Goal: Task Accomplishment & Management: Manage account settings

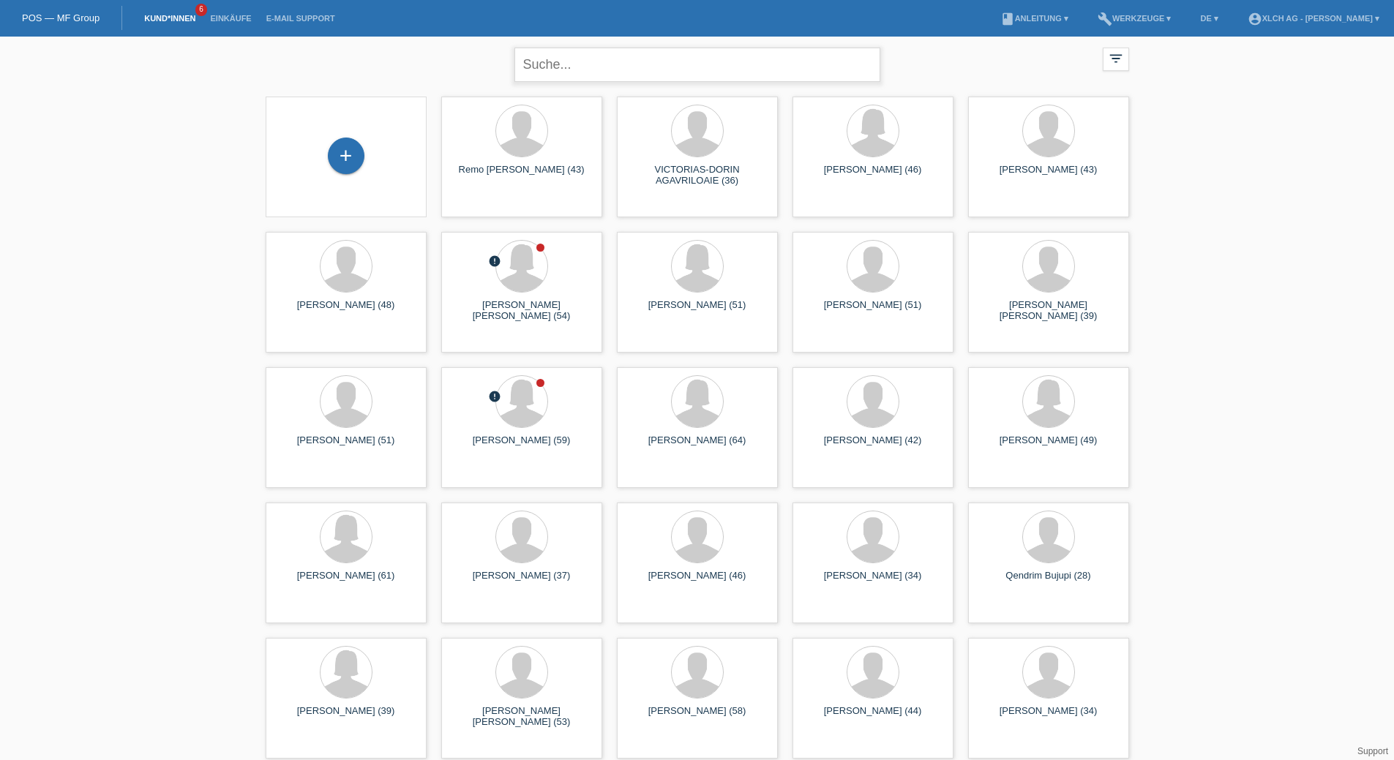
click at [585, 72] on input "text" at bounding box center [697, 65] width 366 height 34
type input "SGAMBATO"
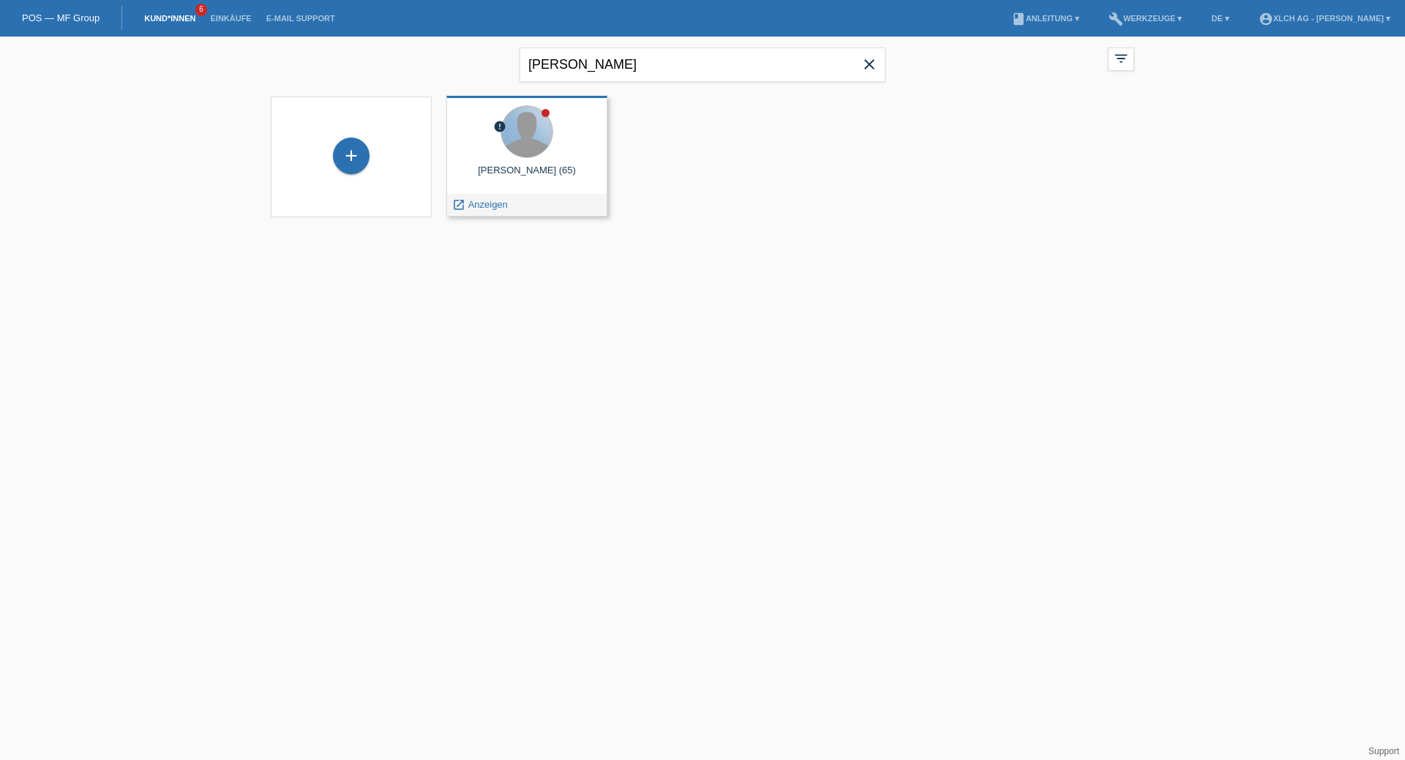
click at [539, 137] on div at bounding box center [526, 131] width 51 height 51
click at [536, 188] on div "error QUIRINO SGAMBATO (65) launch Anzeigen" at bounding box center [526, 156] width 161 height 121
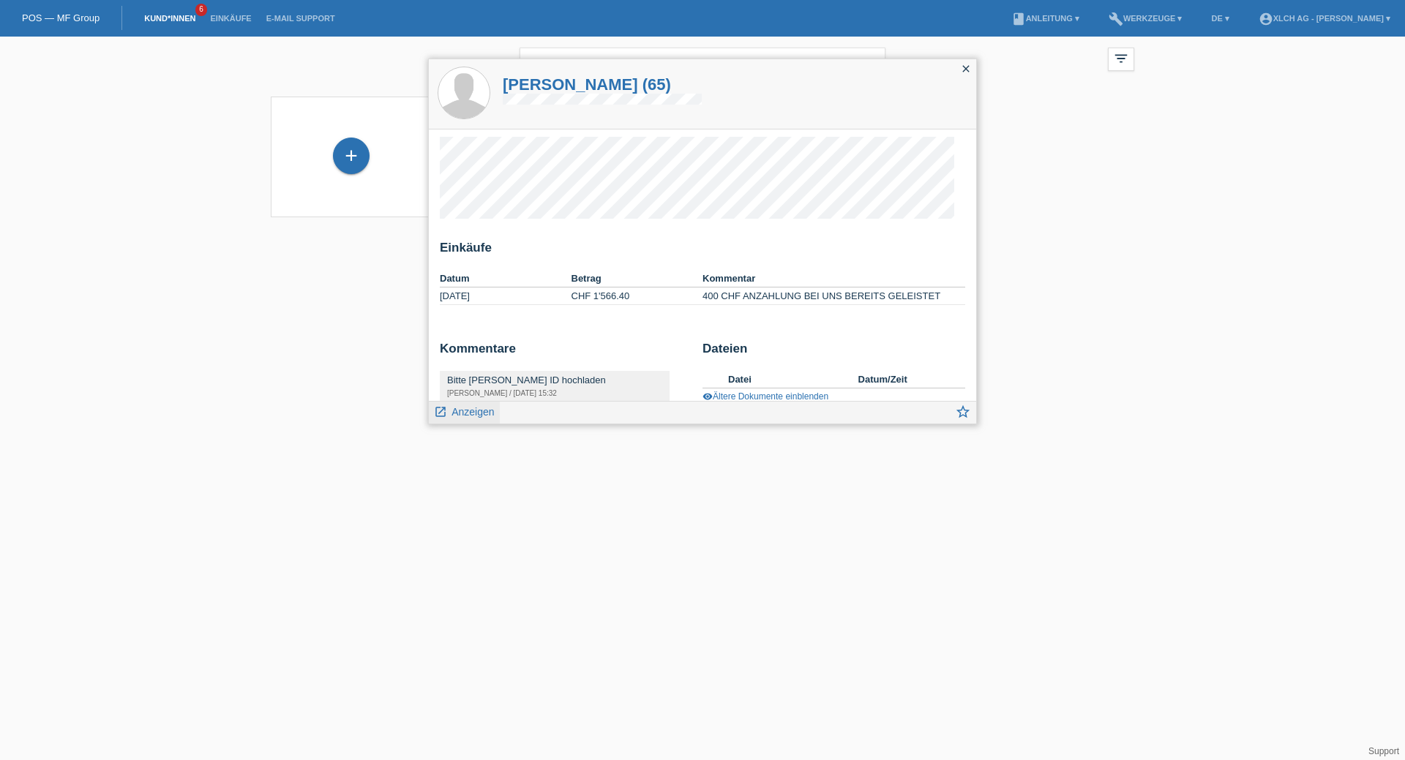
click at [481, 415] on span "Anzeigen" at bounding box center [472, 412] width 42 height 12
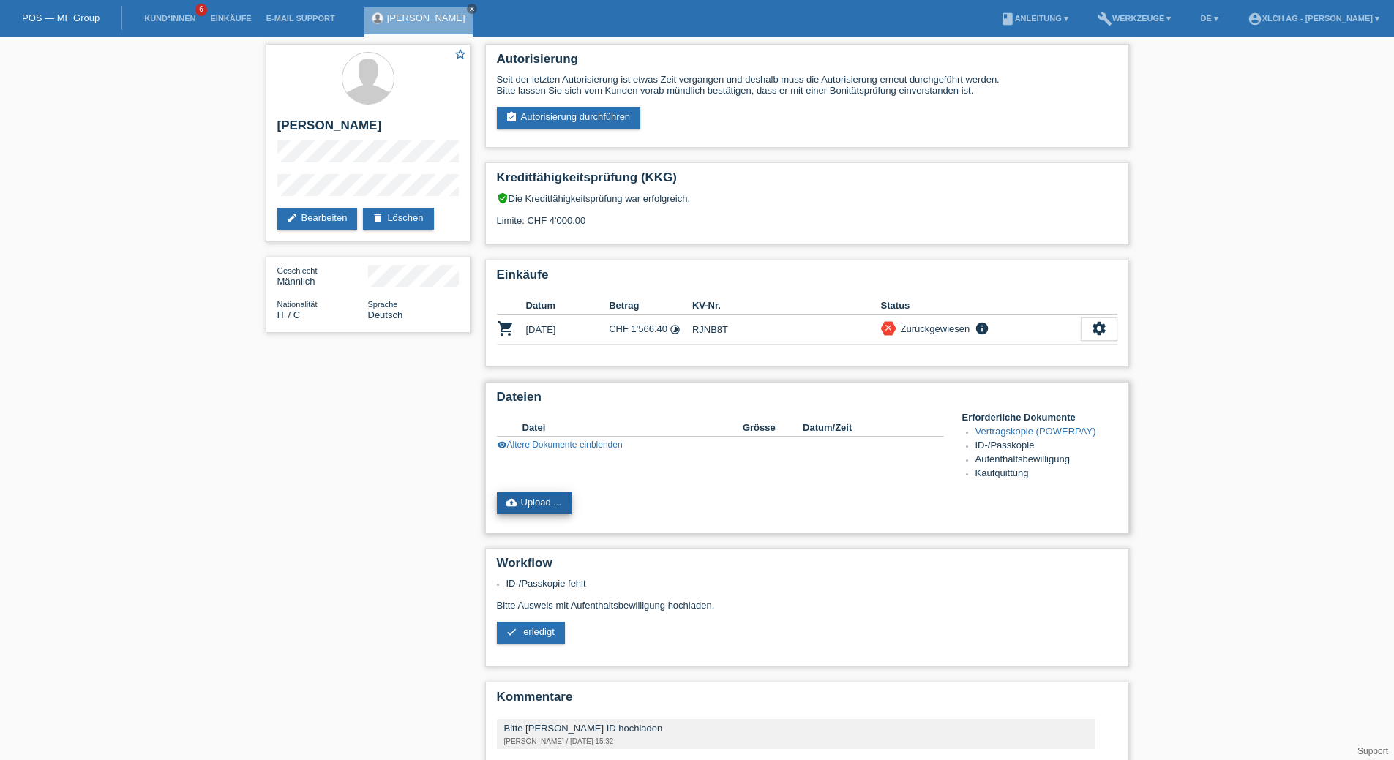
click at [554, 500] on link "cloud_upload Upload ..." at bounding box center [534, 503] width 75 height 22
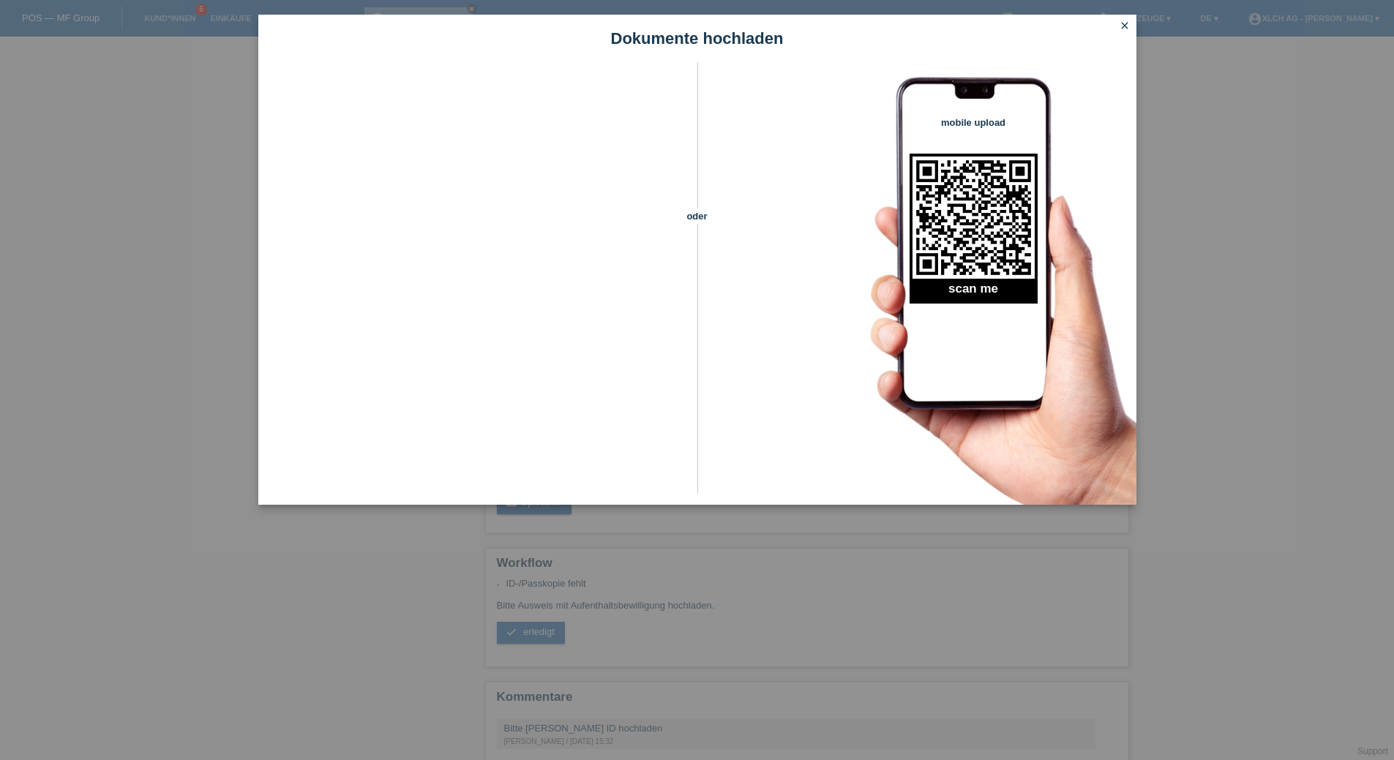
click at [1128, 15] on div "Dokumente hochladen" at bounding box center [697, 39] width 878 height 48
click at [1128, 18] on link "close" at bounding box center [1124, 26] width 19 height 17
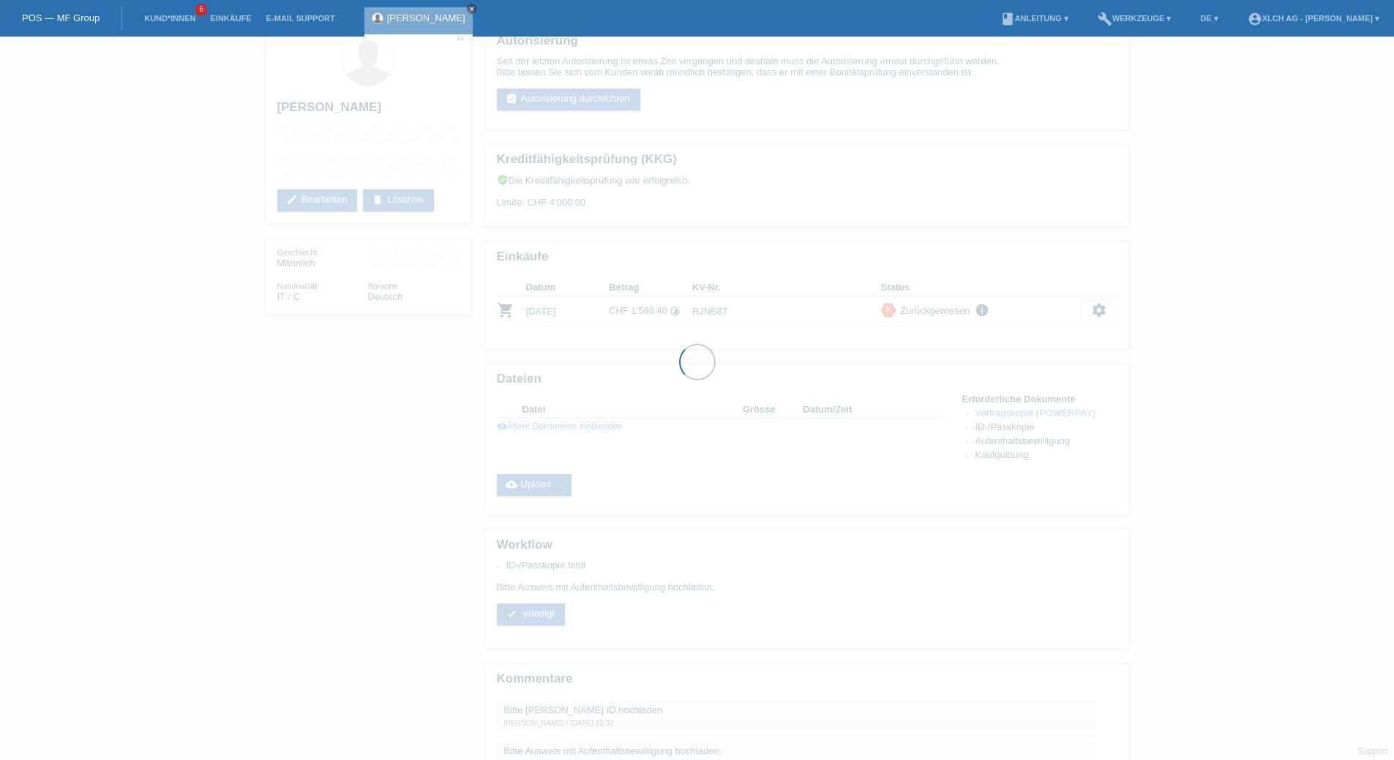
scroll to position [108, 0]
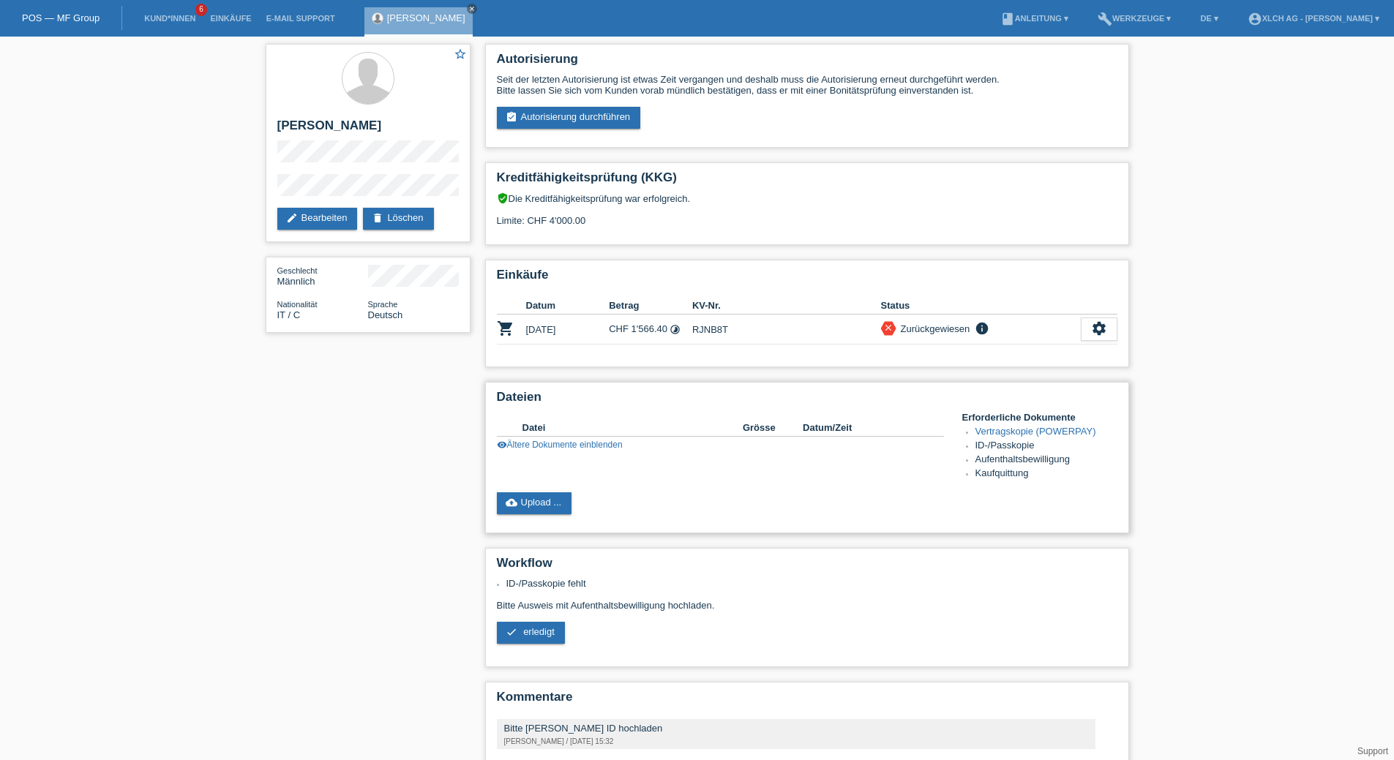
scroll to position [73, 0]
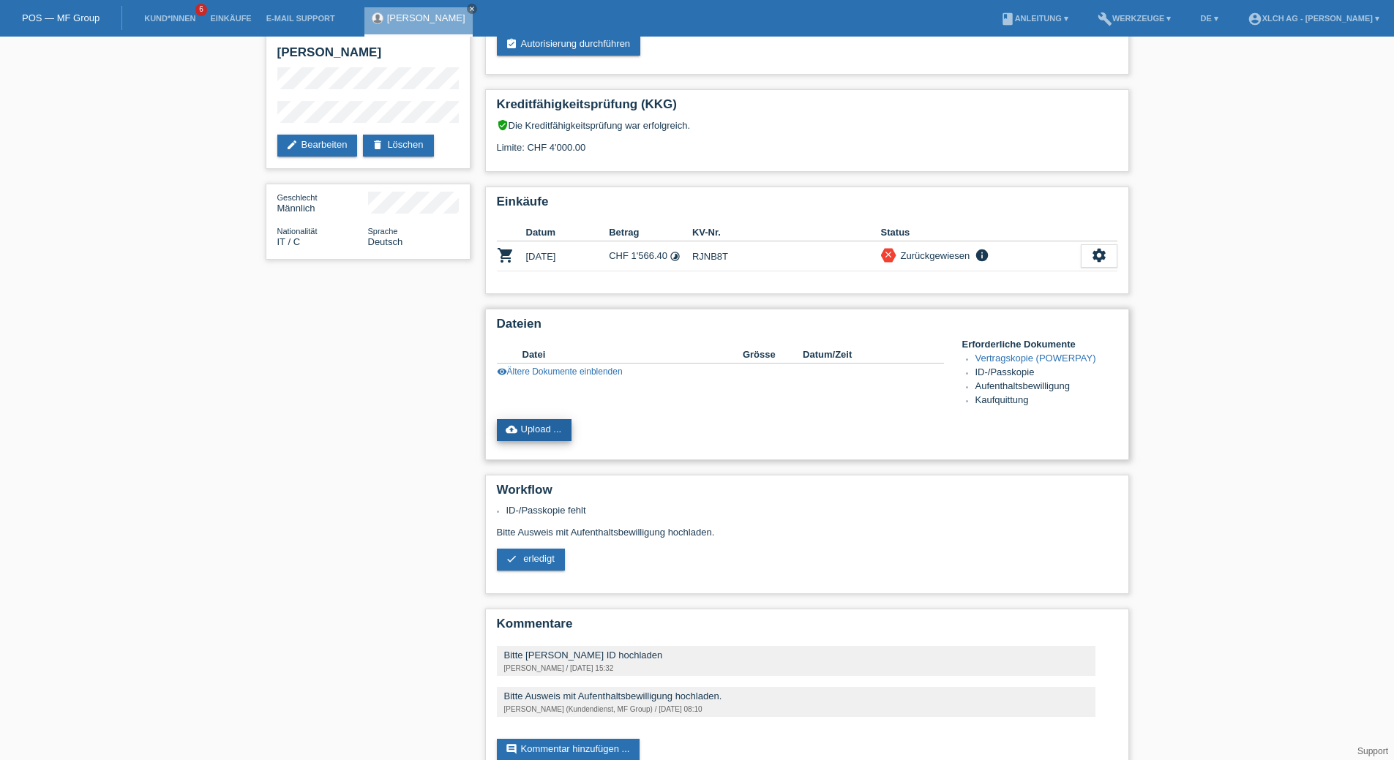
click at [547, 434] on link "cloud_upload Upload ..." at bounding box center [534, 430] width 75 height 22
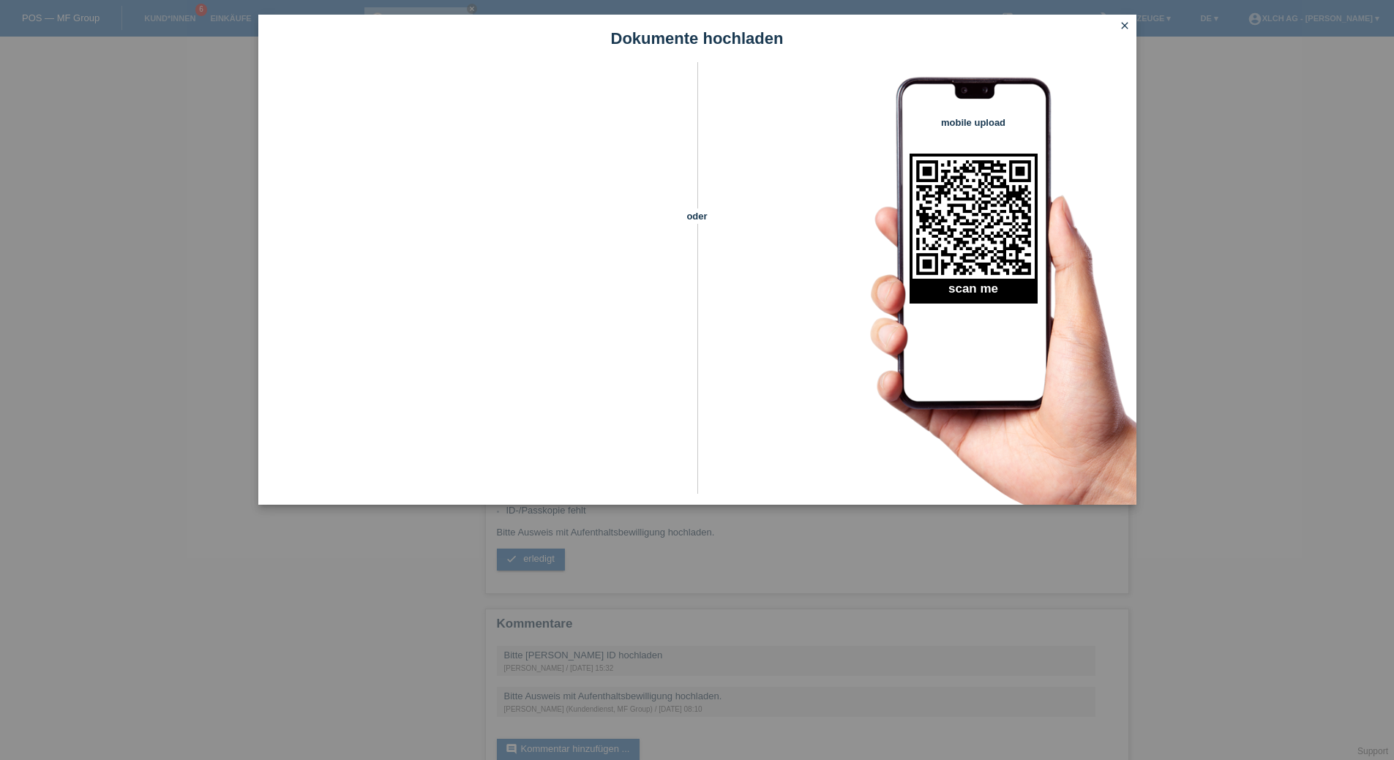
click at [1125, 26] on icon "close" at bounding box center [1125, 26] width 12 height 12
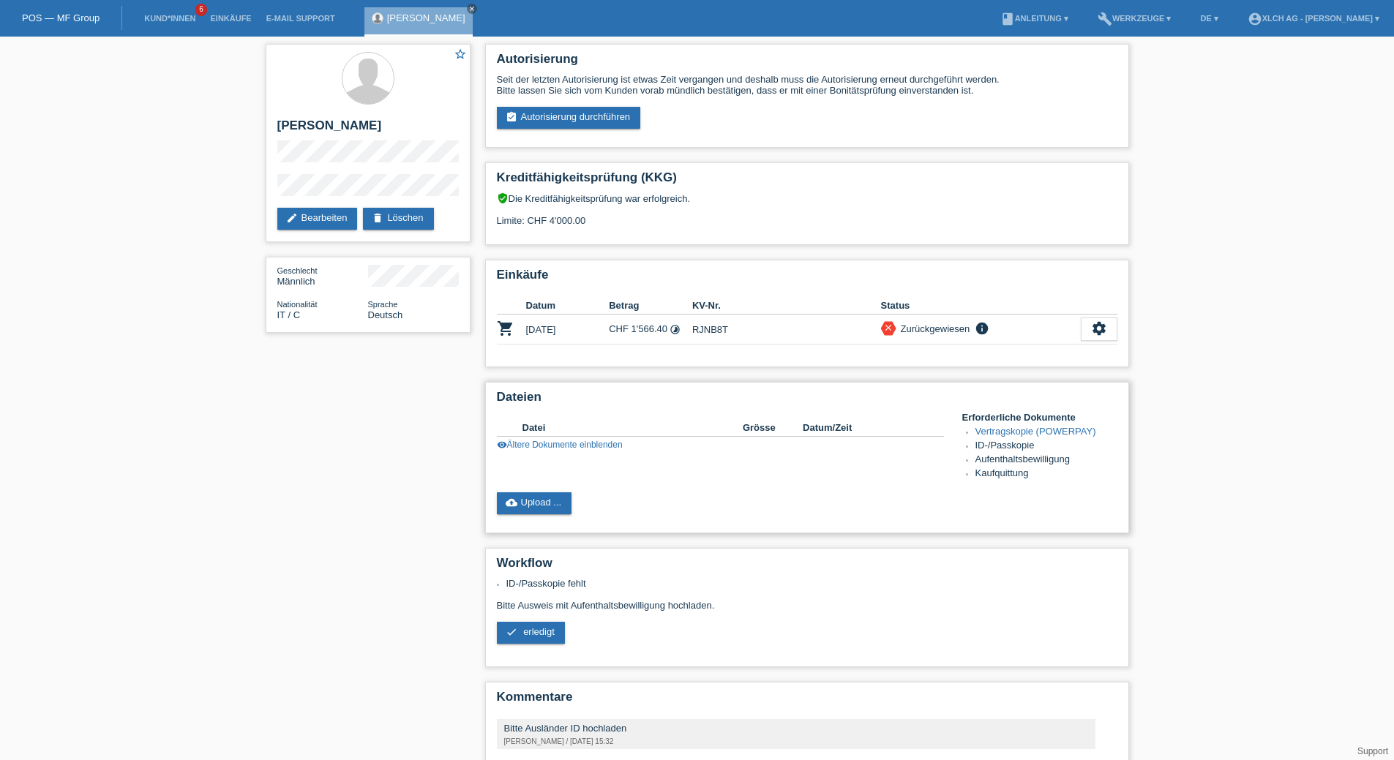
click at [571, 491] on div "Dateien Datei Grösse Datum/Zeit image PASSKOPIE.jpg 1'475 KB [DATE] 18:37 delete" at bounding box center [807, 457] width 644 height 151
click at [562, 500] on link "cloud_upload Upload ..." at bounding box center [534, 503] width 75 height 22
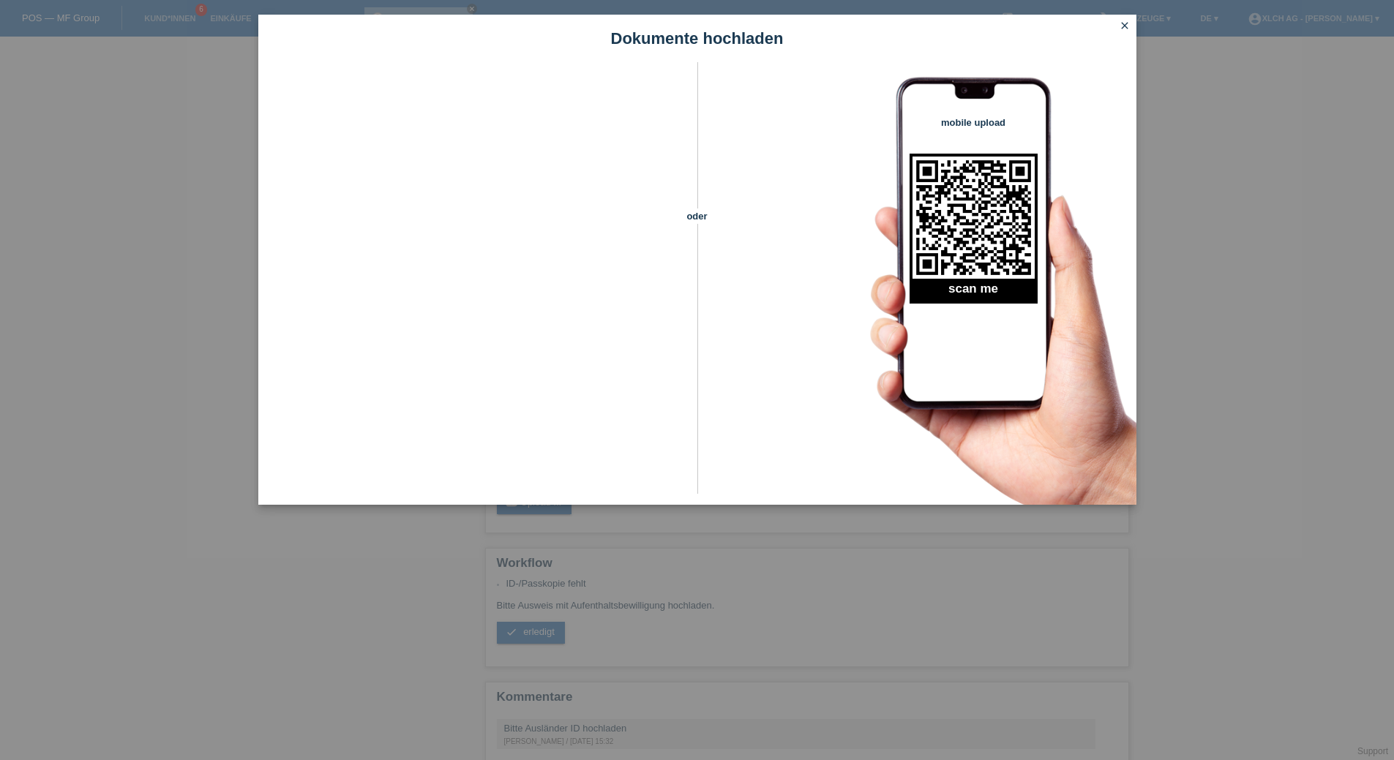
click at [1121, 24] on icon "close" at bounding box center [1125, 26] width 12 height 12
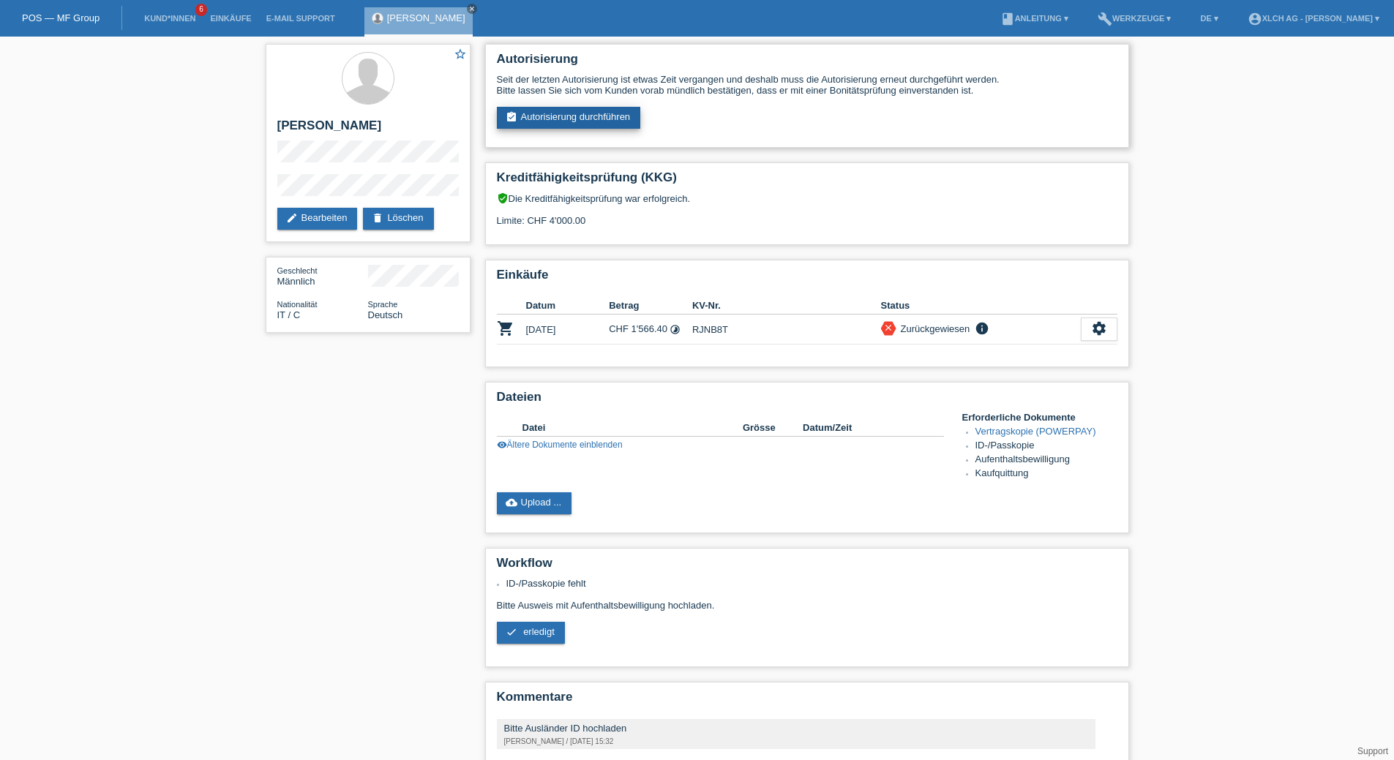
click at [582, 119] on link "assignment_turned_in Autorisierung durchführen" at bounding box center [569, 118] width 144 height 22
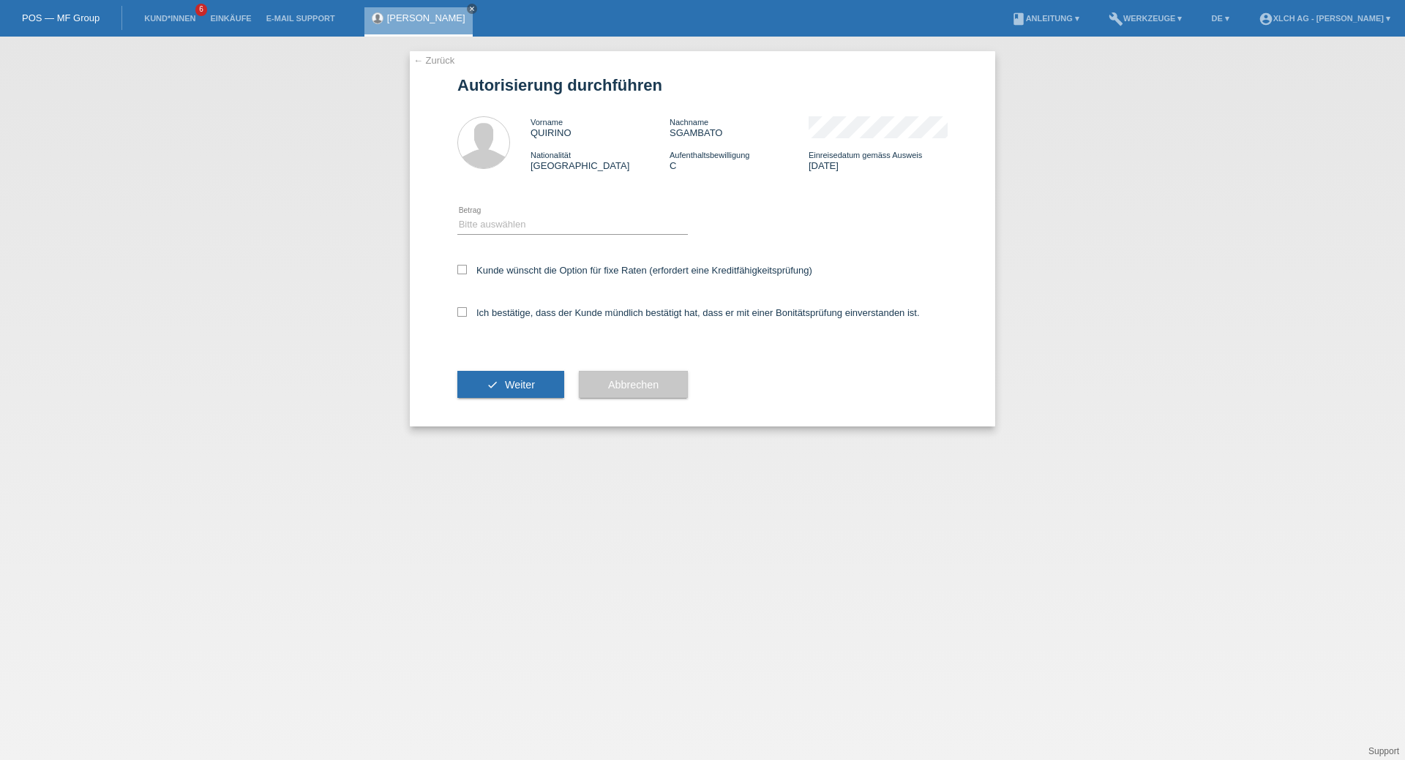
click at [421, 56] on link "← Zurück" at bounding box center [433, 60] width 41 height 11
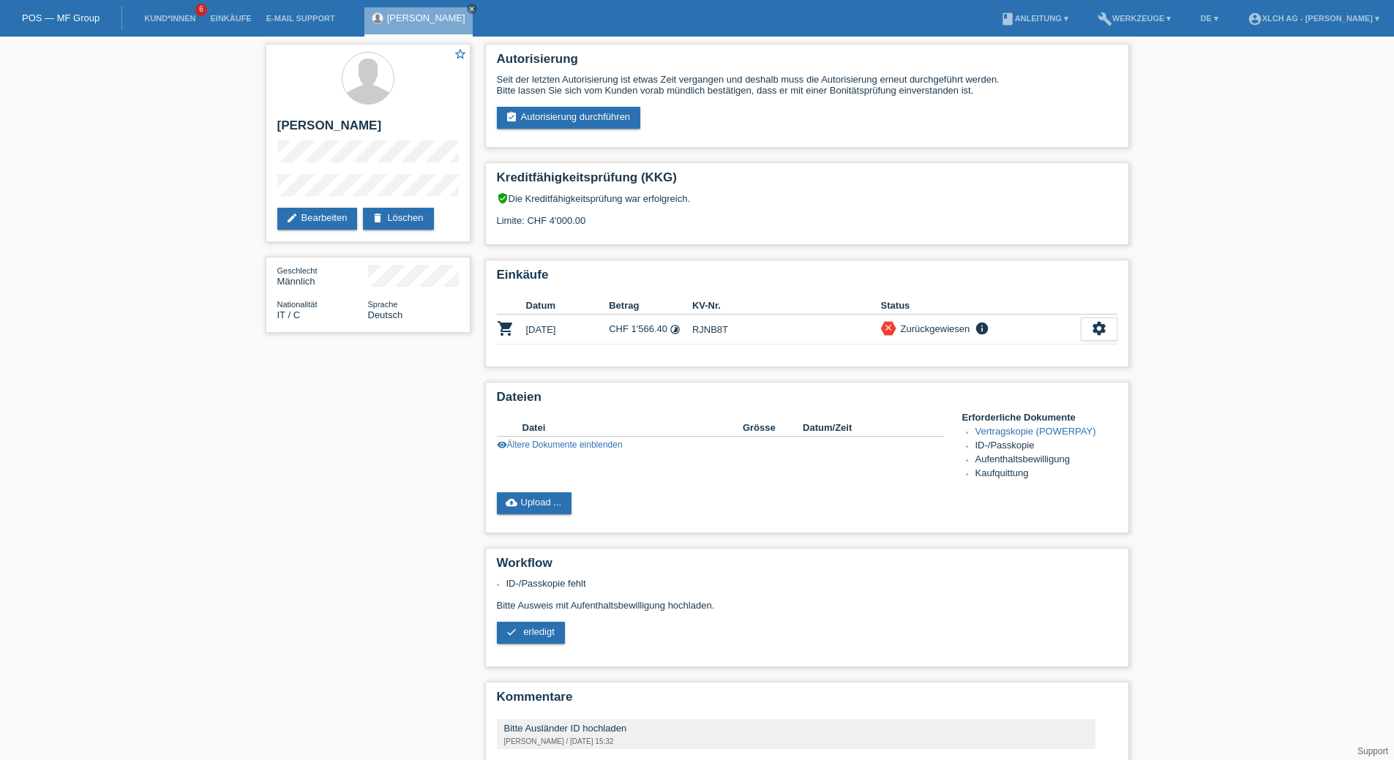
drag, startPoint x: 574, startPoint y: 290, endPoint x: 882, endPoint y: 252, distance: 310.5
click at [882, 252] on div "Autorisierung Seit der letzten Autorisierung ist etwas Zeit vergangen und desha…" at bounding box center [807, 452] width 659 height 831
click at [603, 446] on link "visibility Ältere Dokumente einblenden" at bounding box center [560, 445] width 126 height 10
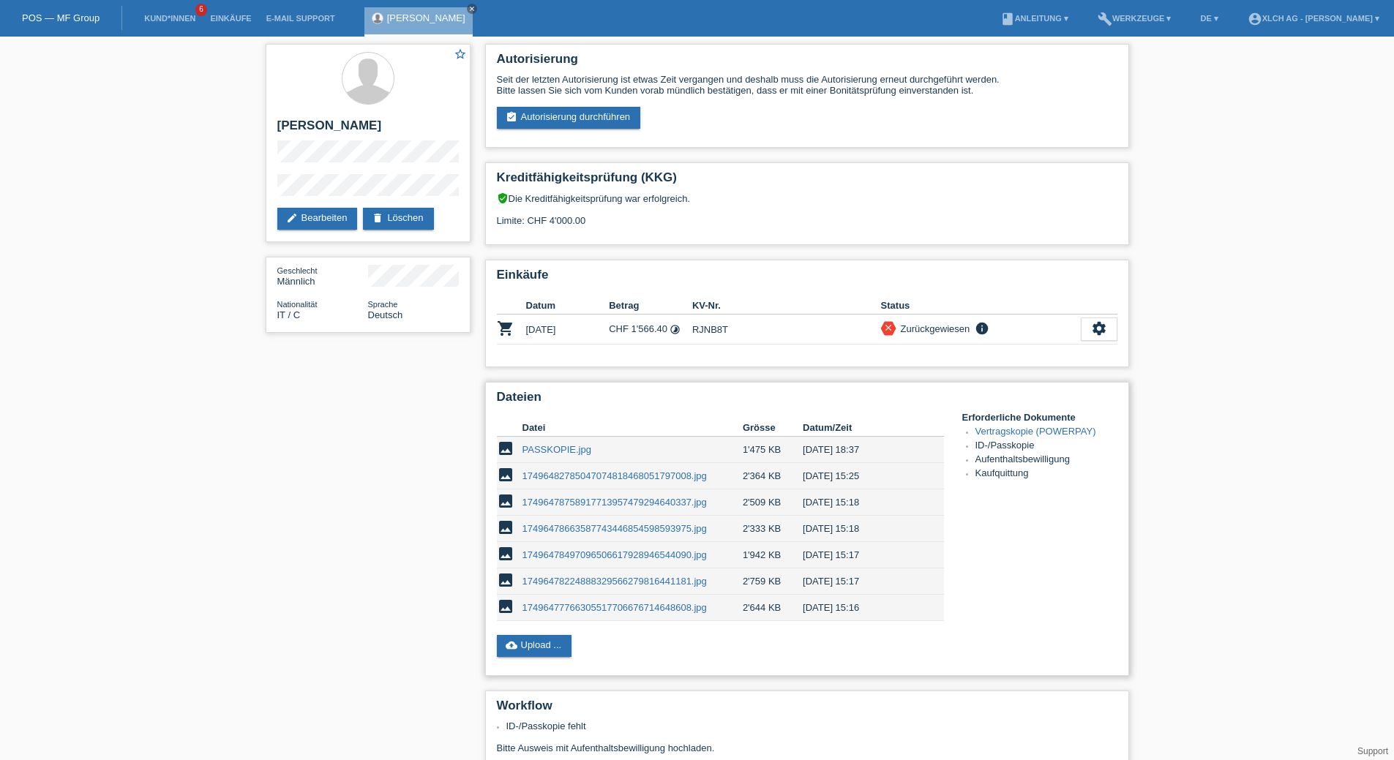
click at [606, 606] on link "17496477766305517706676714648608.jpg" at bounding box center [614, 607] width 184 height 11
click at [634, 582] on link "17496478224888329566279816441181.jpg" at bounding box center [614, 581] width 184 height 11
click at [599, 555] on link "17496478497096506617928946544090.jpg" at bounding box center [614, 555] width 184 height 11
click at [641, 523] on link "17496478663587743446854598593975.jpg" at bounding box center [614, 528] width 184 height 11
click at [648, 496] on td "17496478758917713957479294640337.jpg" at bounding box center [632, 503] width 220 height 26
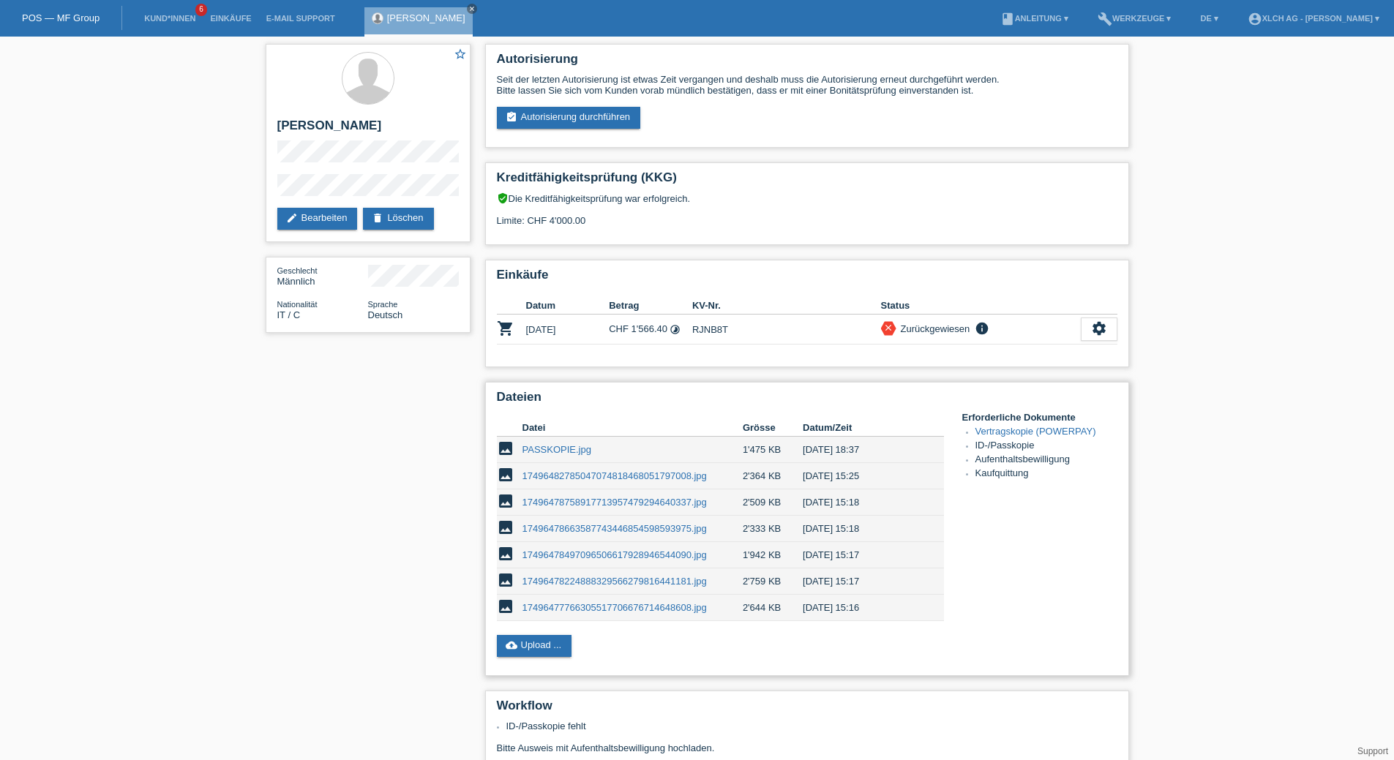
click at [648, 500] on link "17496478758917713957479294640337.jpg" at bounding box center [614, 502] width 184 height 11
click at [582, 482] on td "17496482785047074818468051797008.jpg" at bounding box center [632, 476] width 220 height 26
click at [584, 476] on link "17496482785047074818468051797008.jpg" at bounding box center [614, 475] width 184 height 11
click at [476, 7] on icon "close" at bounding box center [471, 8] width 7 height 7
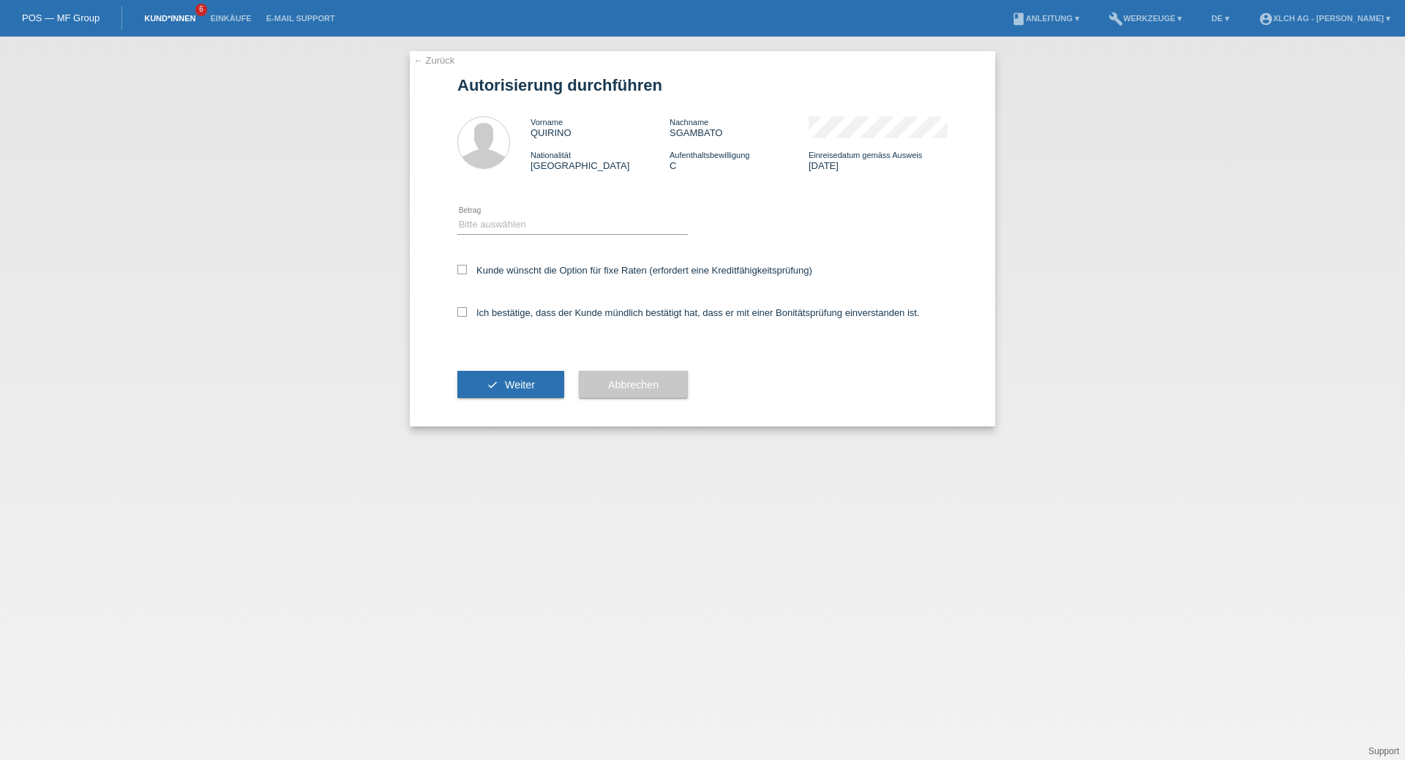
click at [146, 18] on link "Kund*innen" at bounding box center [170, 18] width 66 height 9
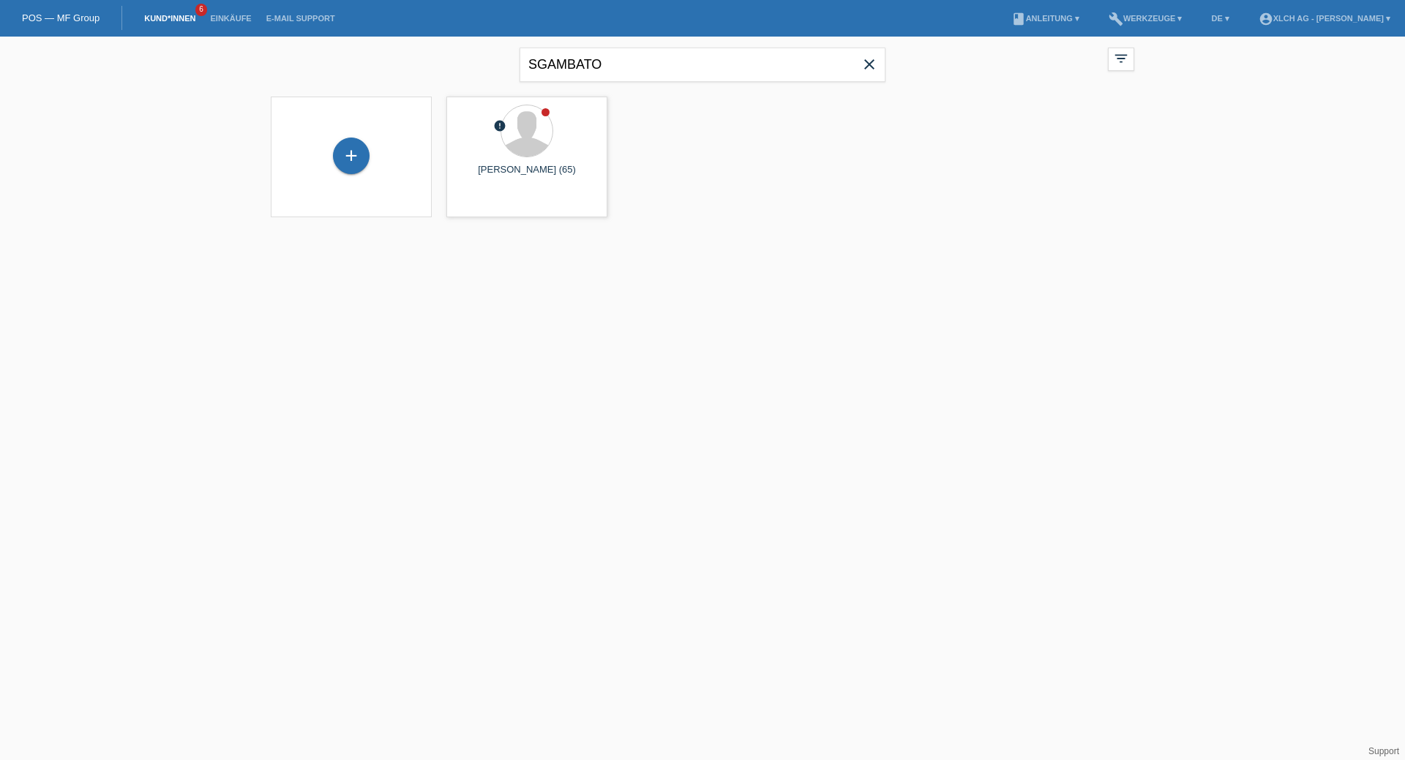
click at [866, 62] on icon "close" at bounding box center [869, 65] width 18 height 18
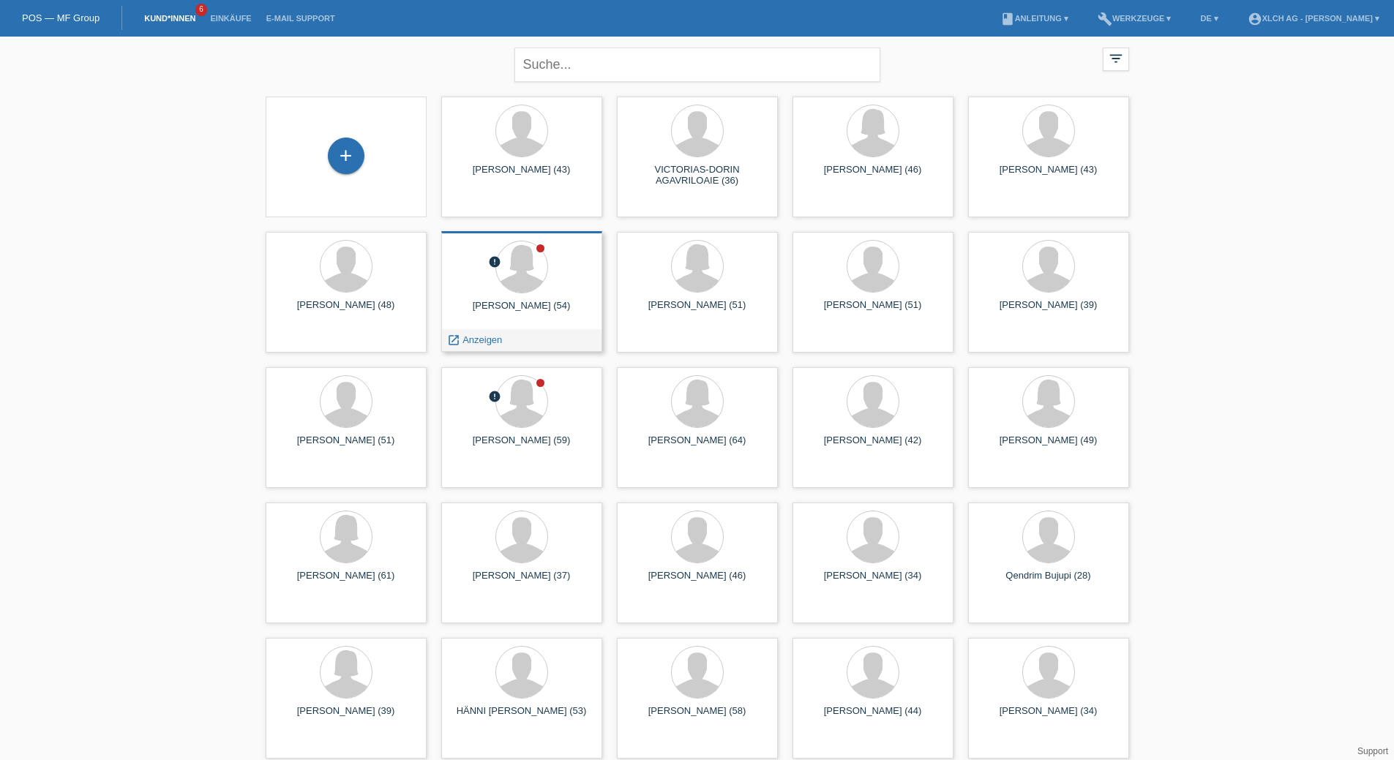
click at [550, 299] on div "error [PERSON_NAME] (54) launch Anzeigen" at bounding box center [521, 291] width 161 height 121
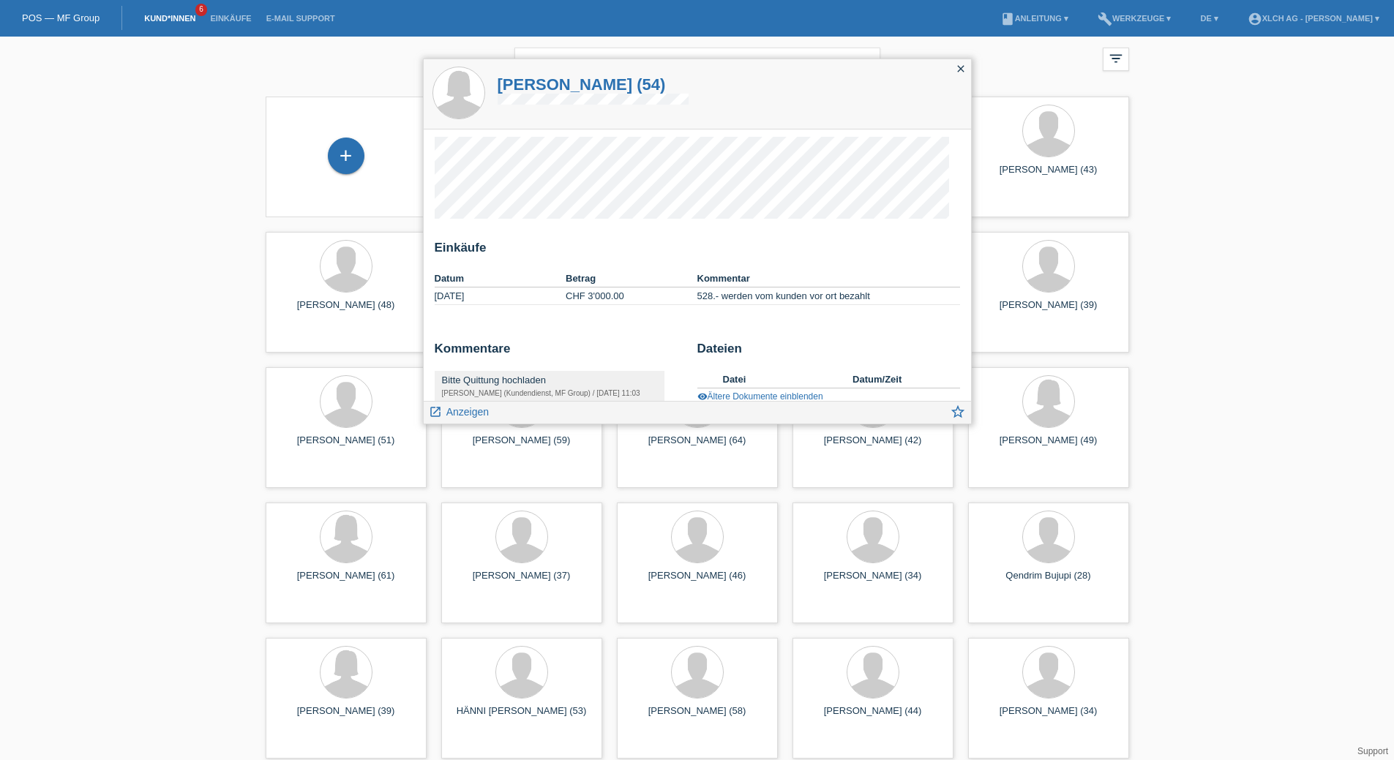
click at [964, 65] on icon "close" at bounding box center [961, 69] width 12 height 12
